Goal: Task Accomplishment & Management: Use online tool/utility

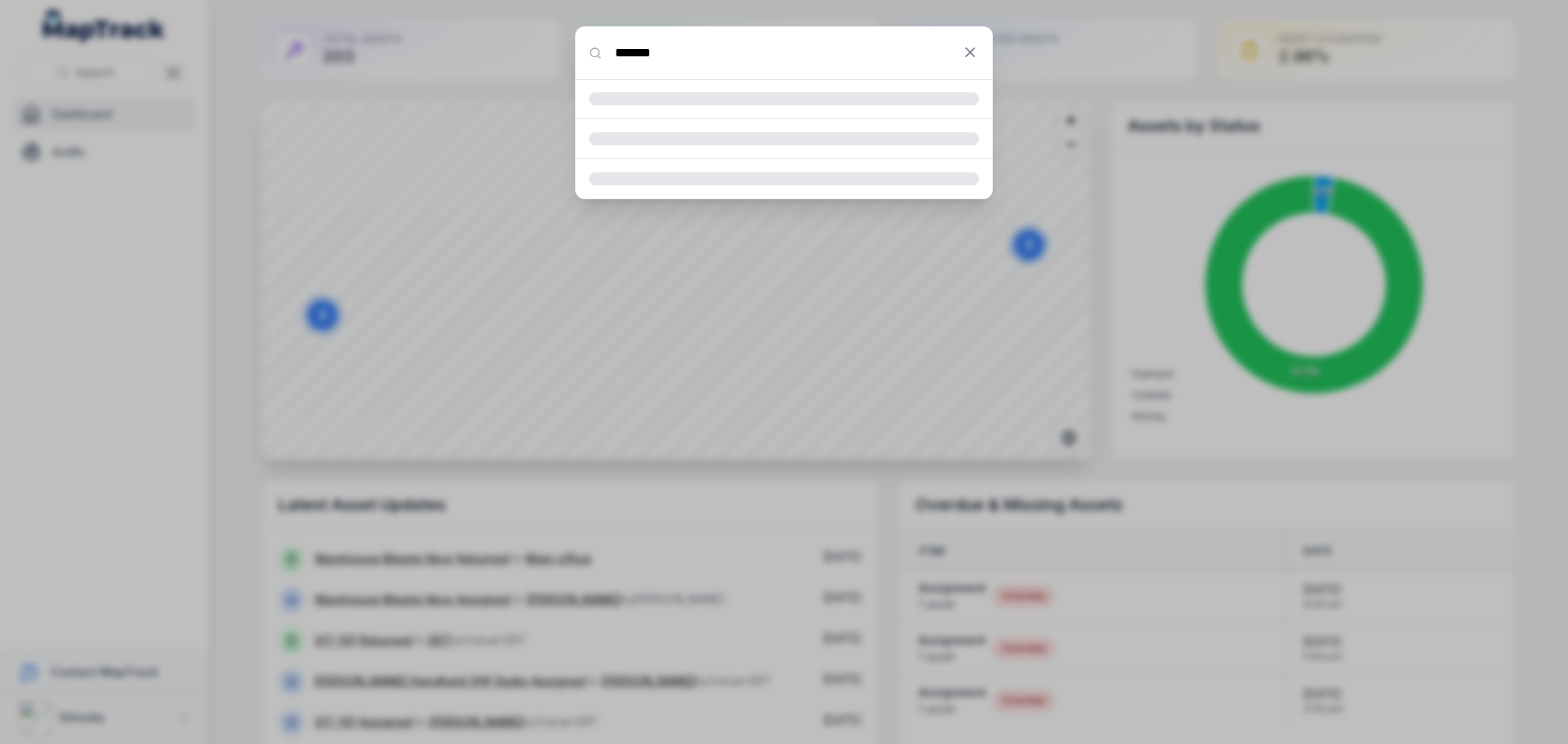
type input "*******"
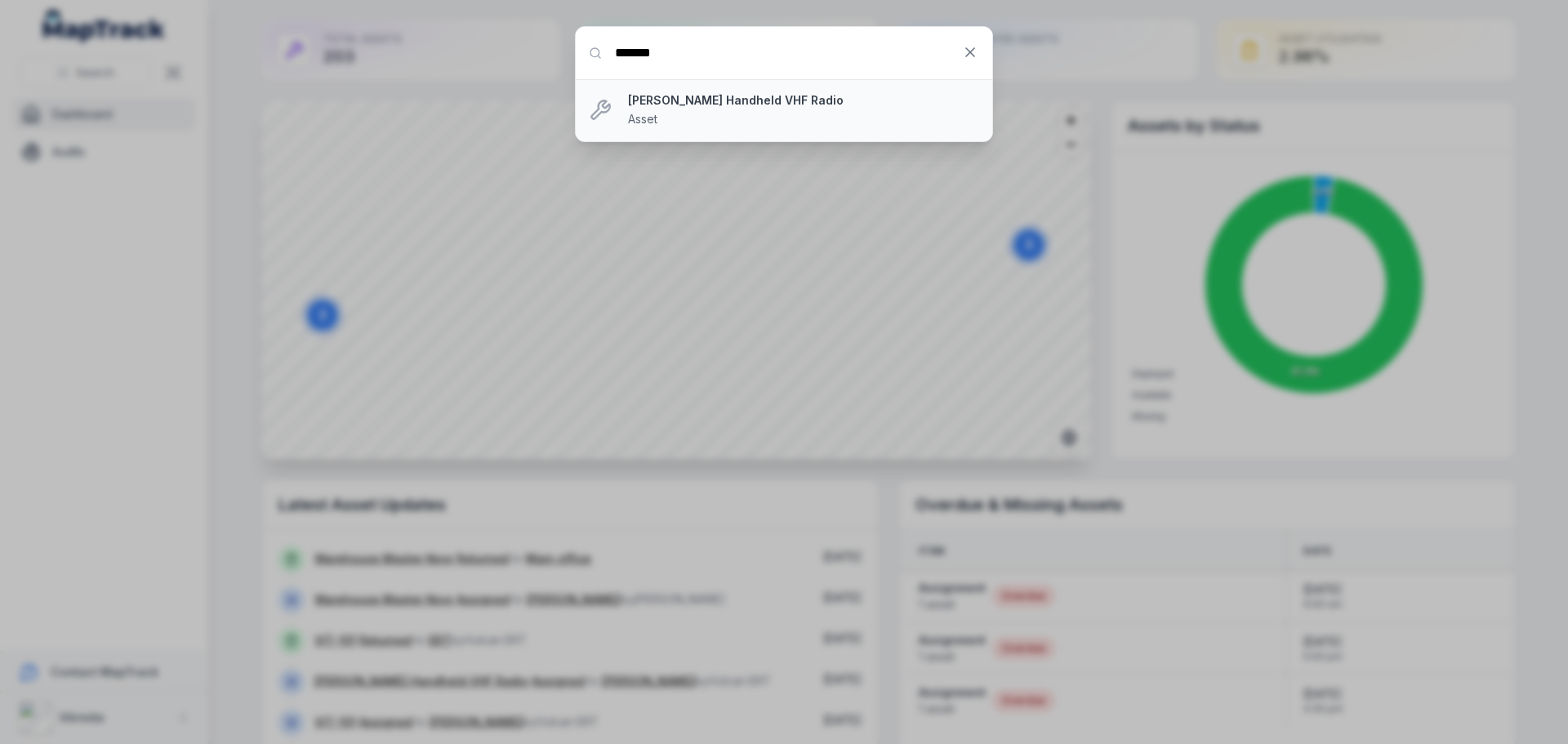
click at [747, 99] on strong "[PERSON_NAME] Handheld VHF Radio" at bounding box center [803, 100] width 351 height 17
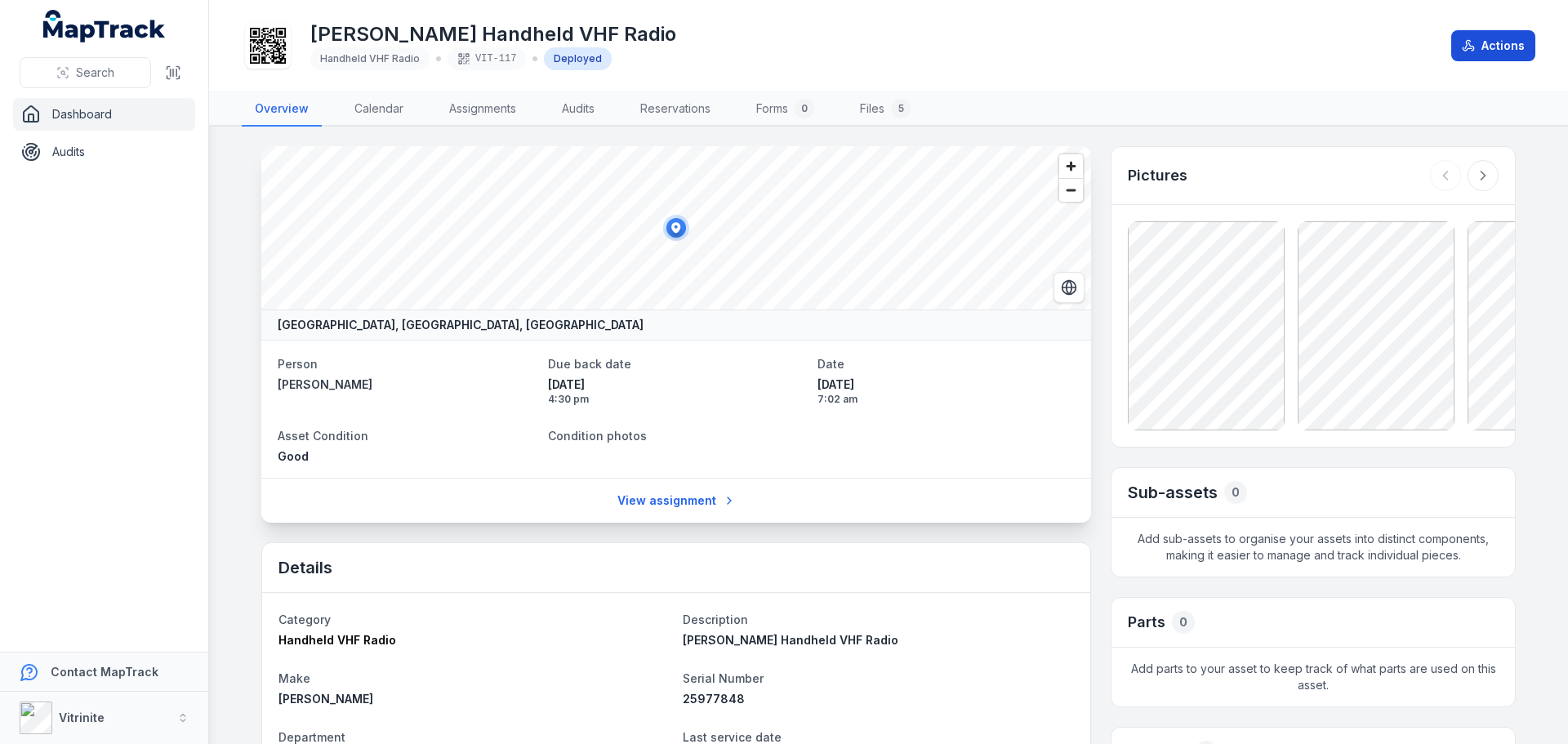
click at [1510, 54] on button "Actions" at bounding box center [1493, 45] width 84 height 31
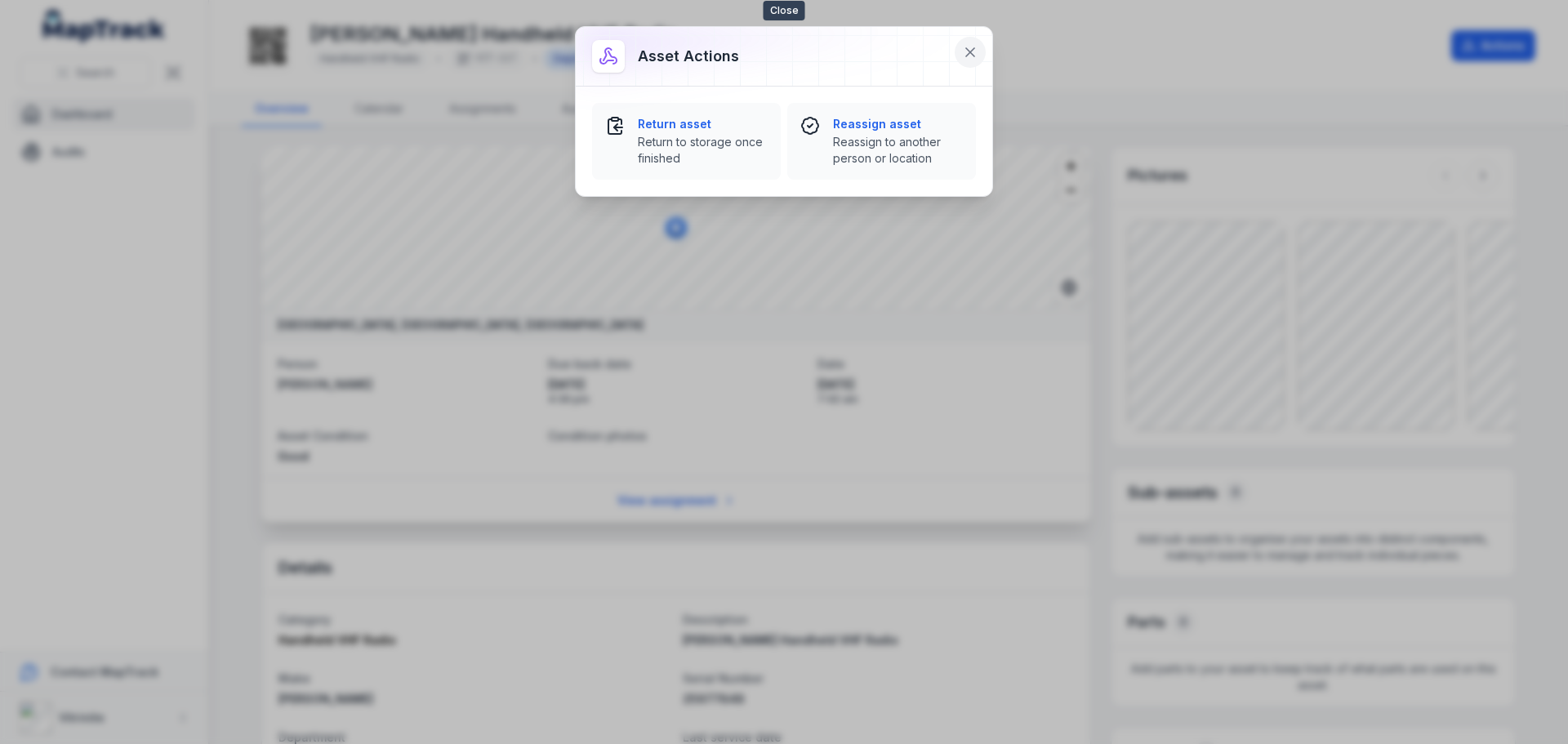
click at [975, 54] on icon at bounding box center [970, 52] width 17 height 17
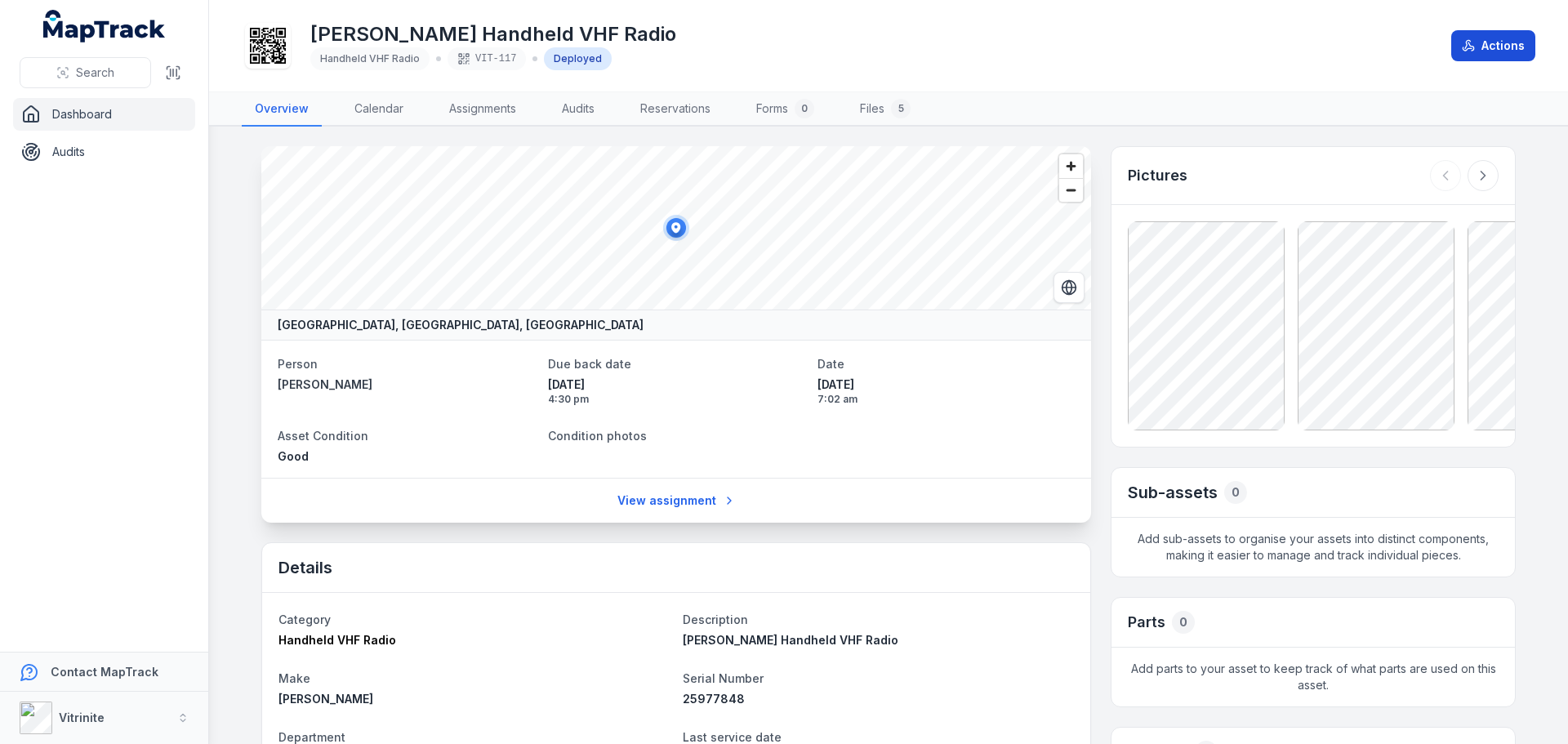
click at [1492, 42] on button "Actions" at bounding box center [1493, 45] width 84 height 31
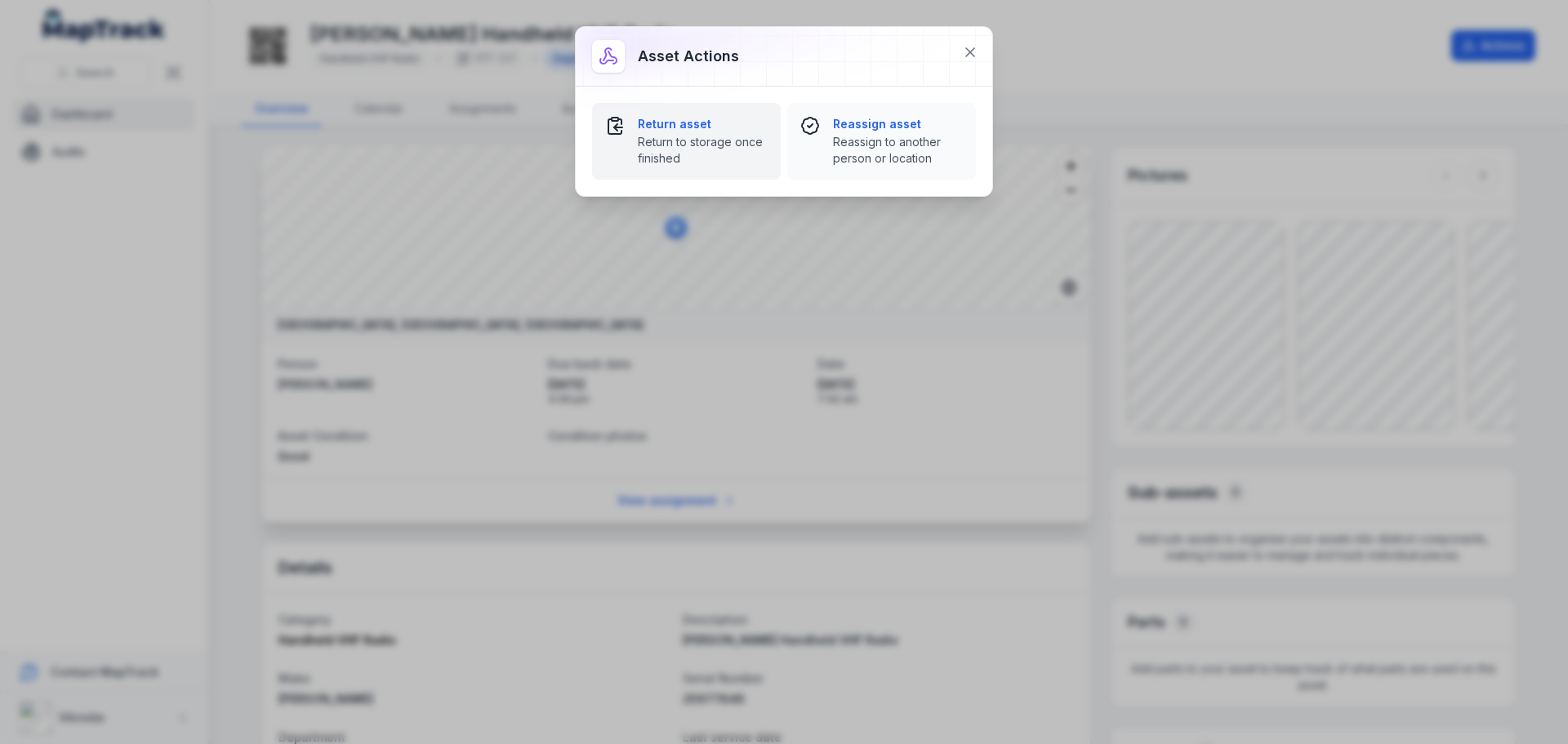
click at [691, 139] on span "Return to storage once finished" at bounding box center [702, 150] width 129 height 33
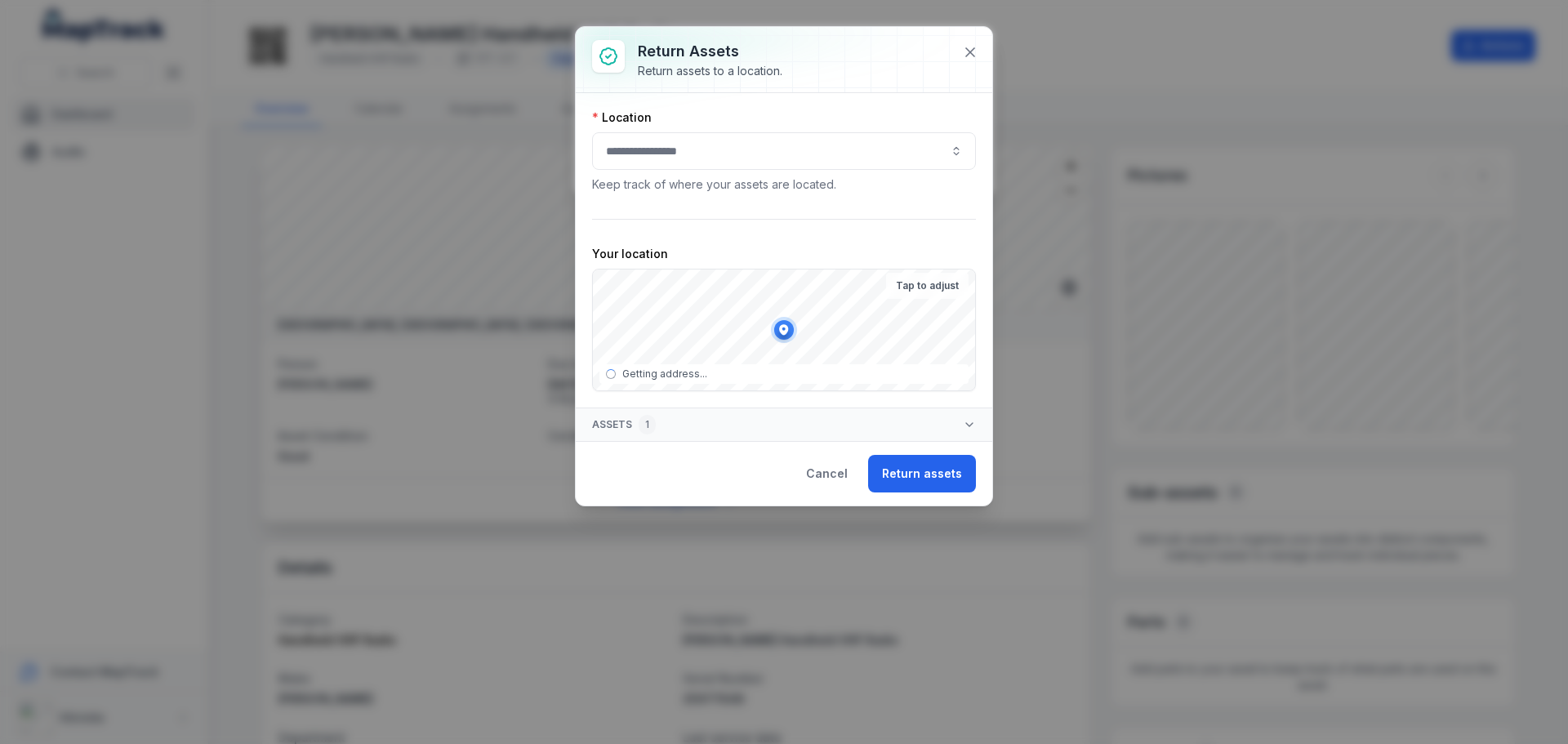
click at [727, 159] on button "button" at bounding box center [784, 151] width 384 height 38
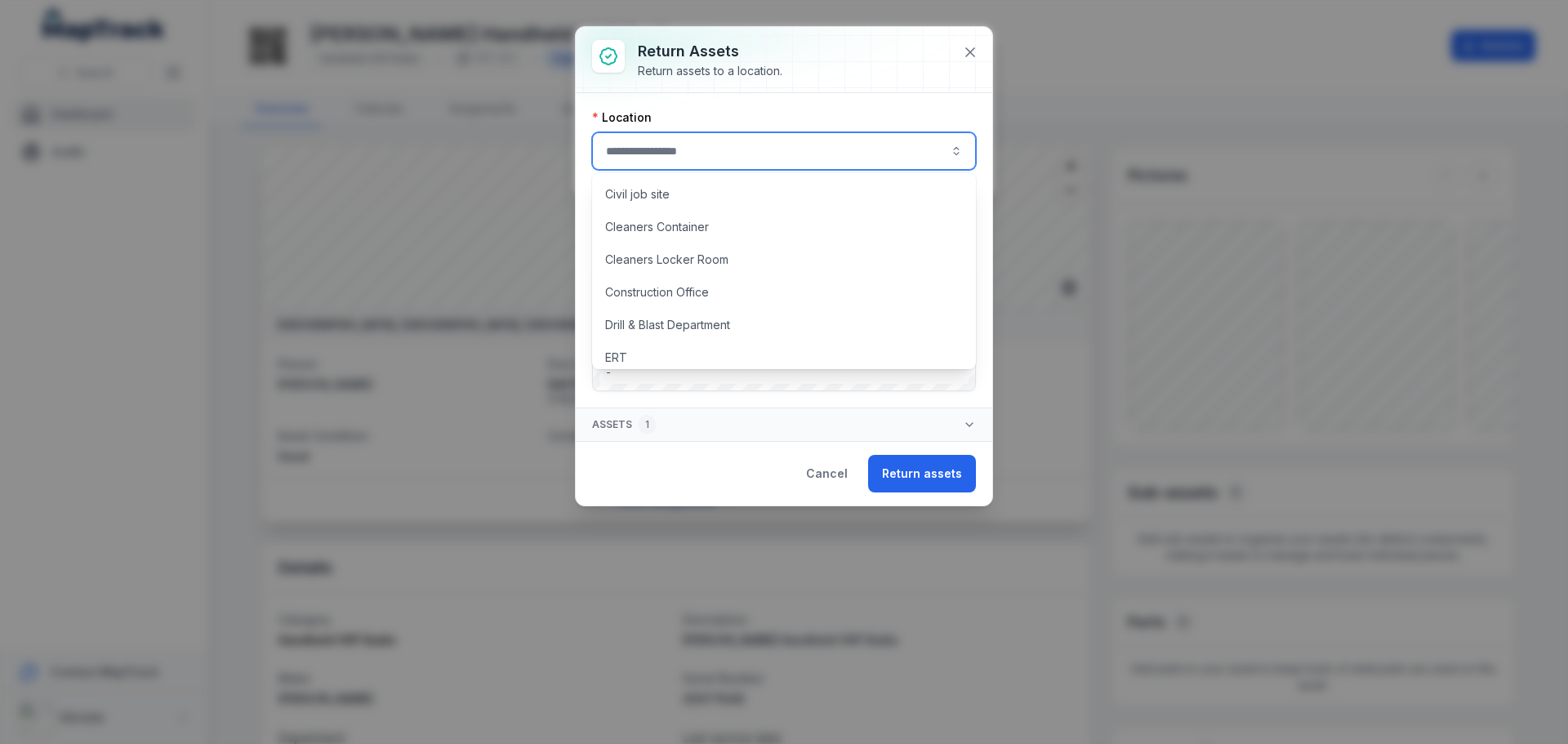
scroll to position [82, 0]
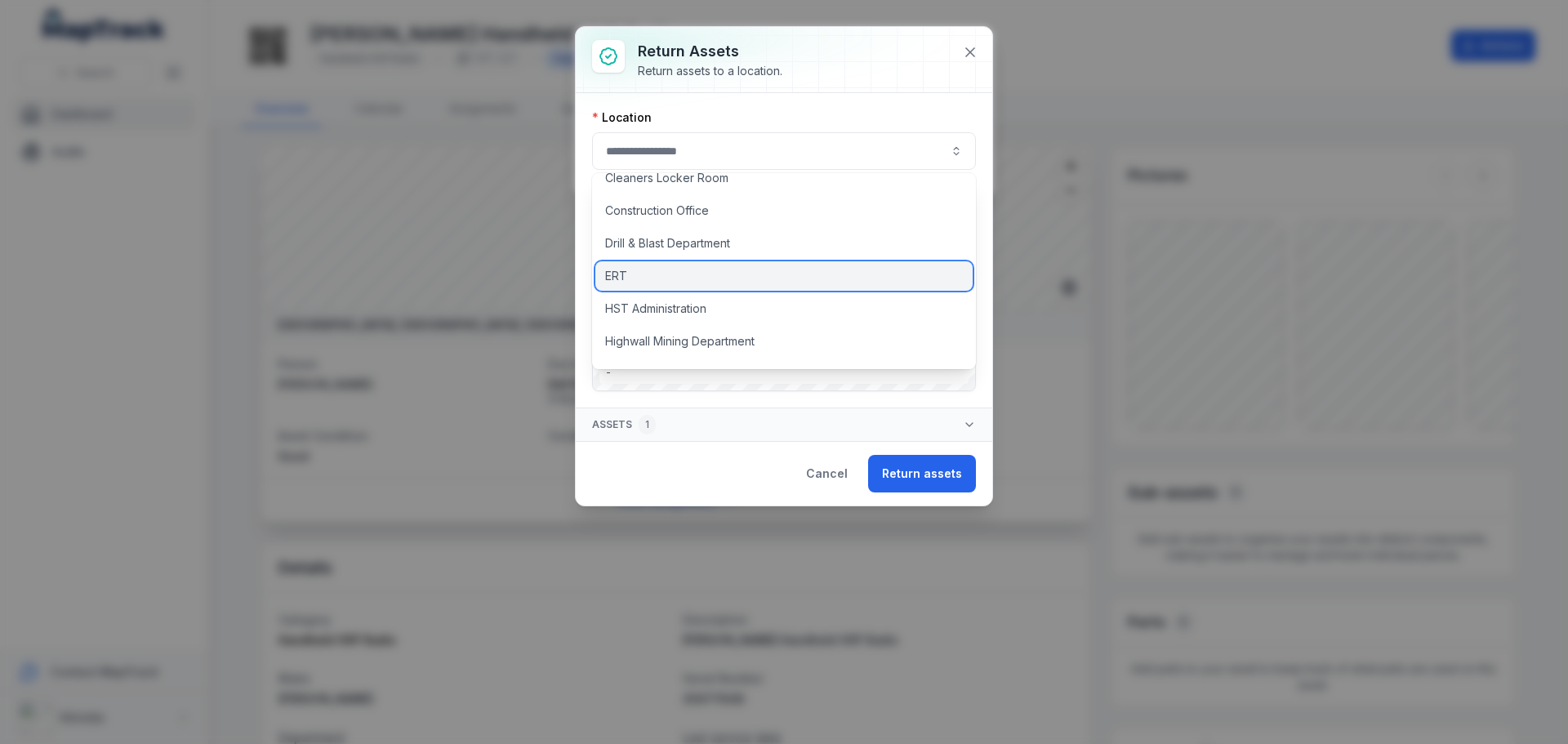
click at [650, 276] on div "ERT" at bounding box center [784, 277] width 377 height 30
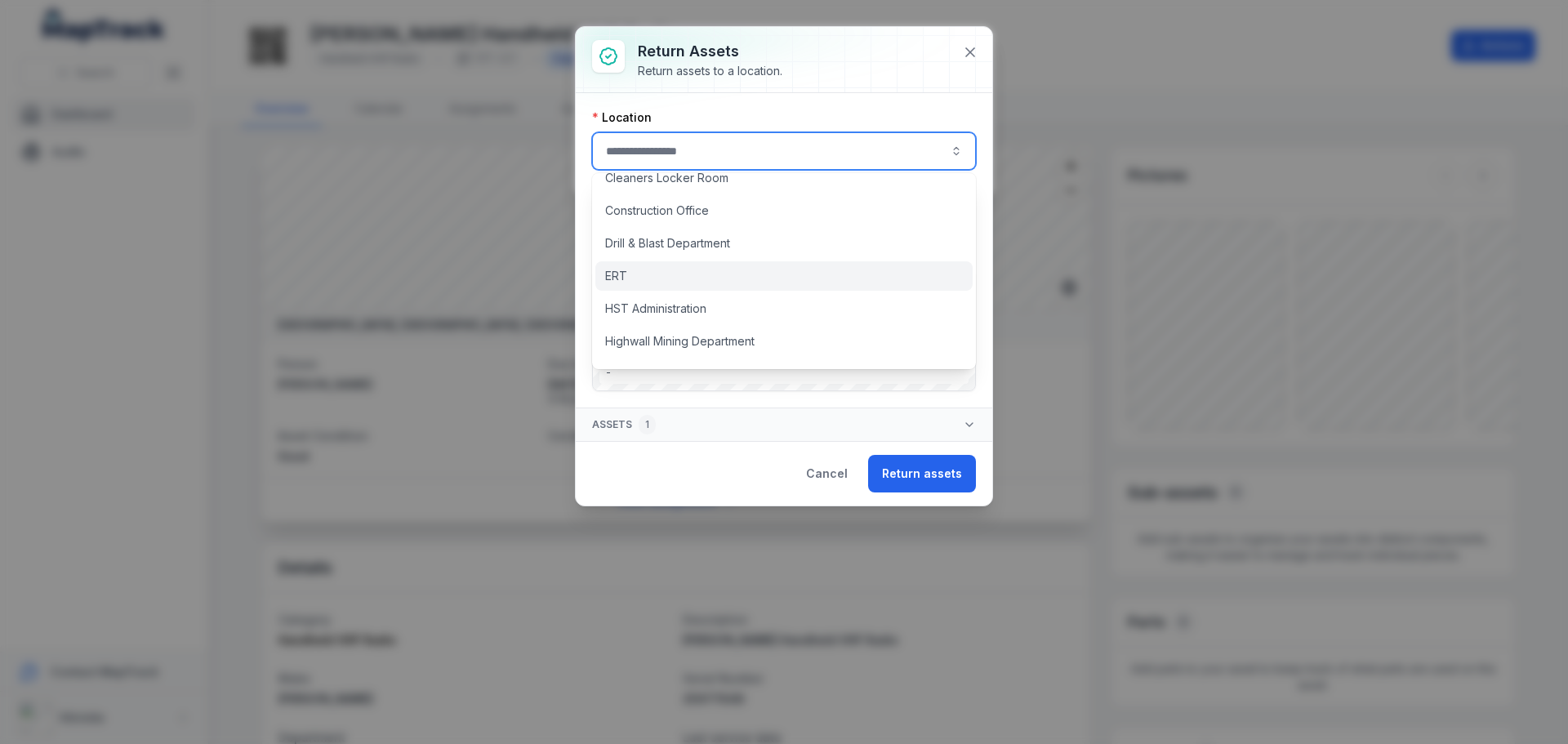
type input "***"
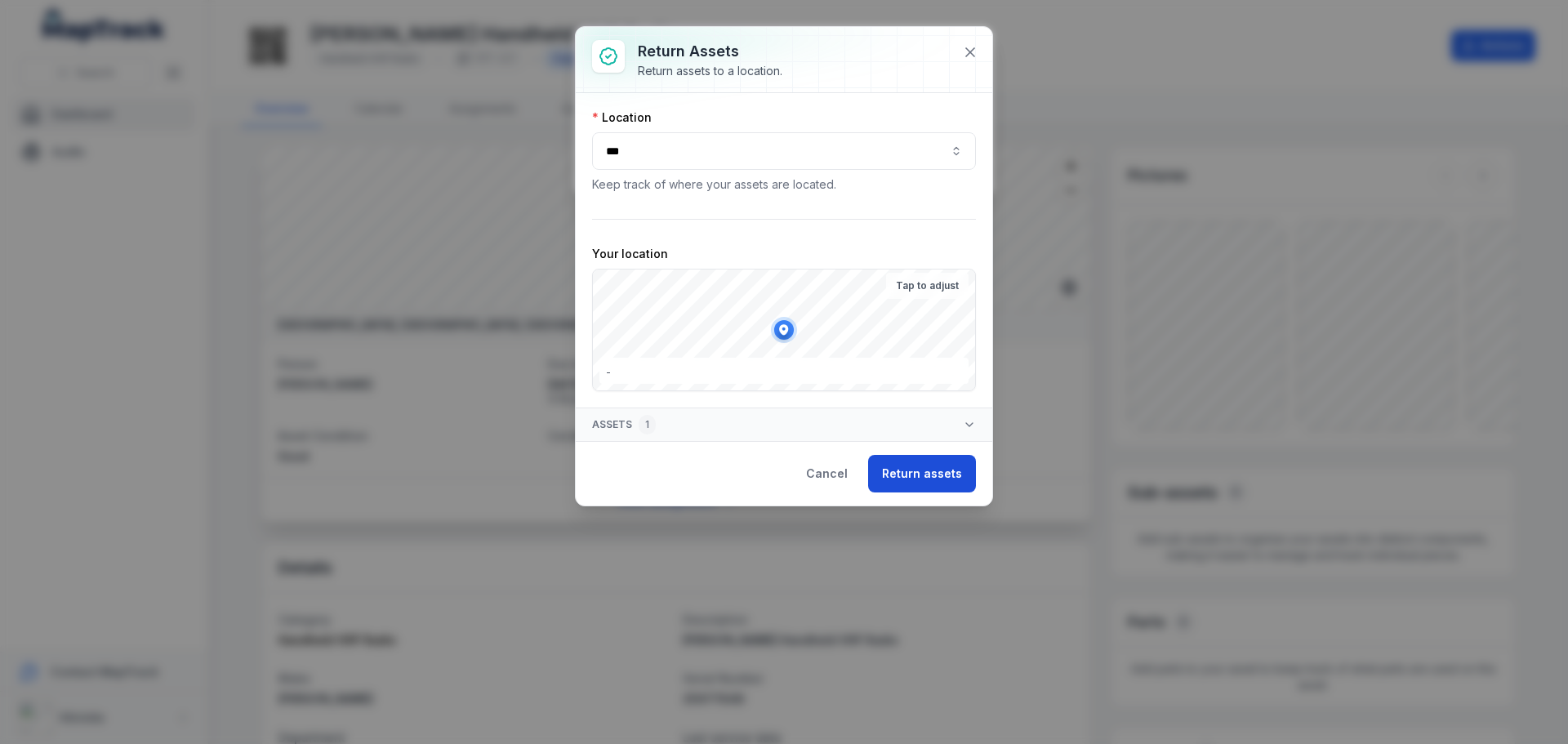
click at [925, 463] on button "Return assets" at bounding box center [922, 473] width 108 height 38
